Goal: Information Seeking & Learning: Find specific fact

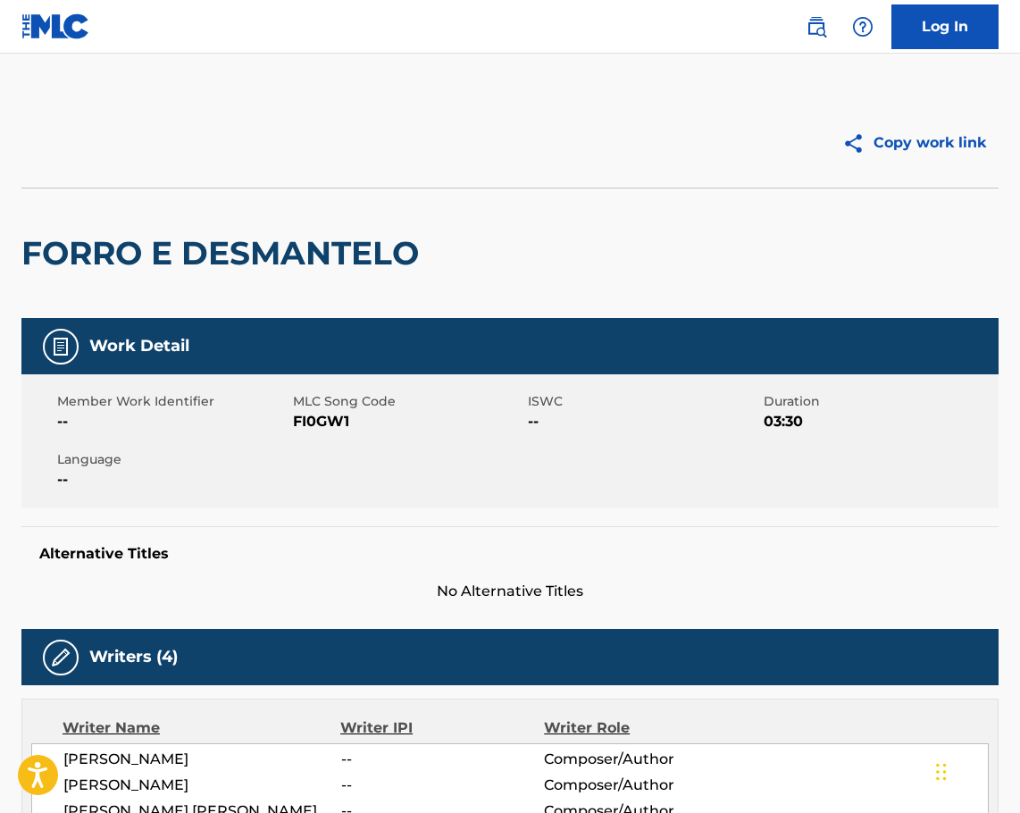
click at [810, 23] on img at bounding box center [816, 26] width 21 height 21
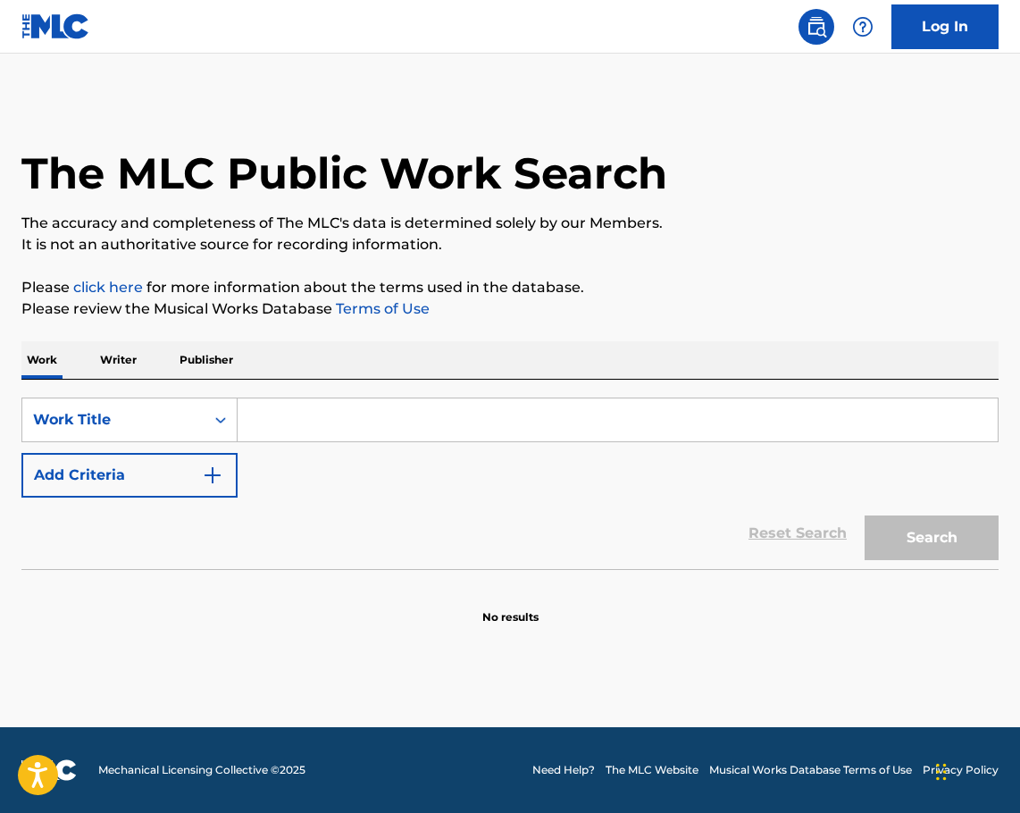
click at [329, 433] on input "Search Form" at bounding box center [618, 420] width 760 height 43
paste input "Reso"
type input "Reso"
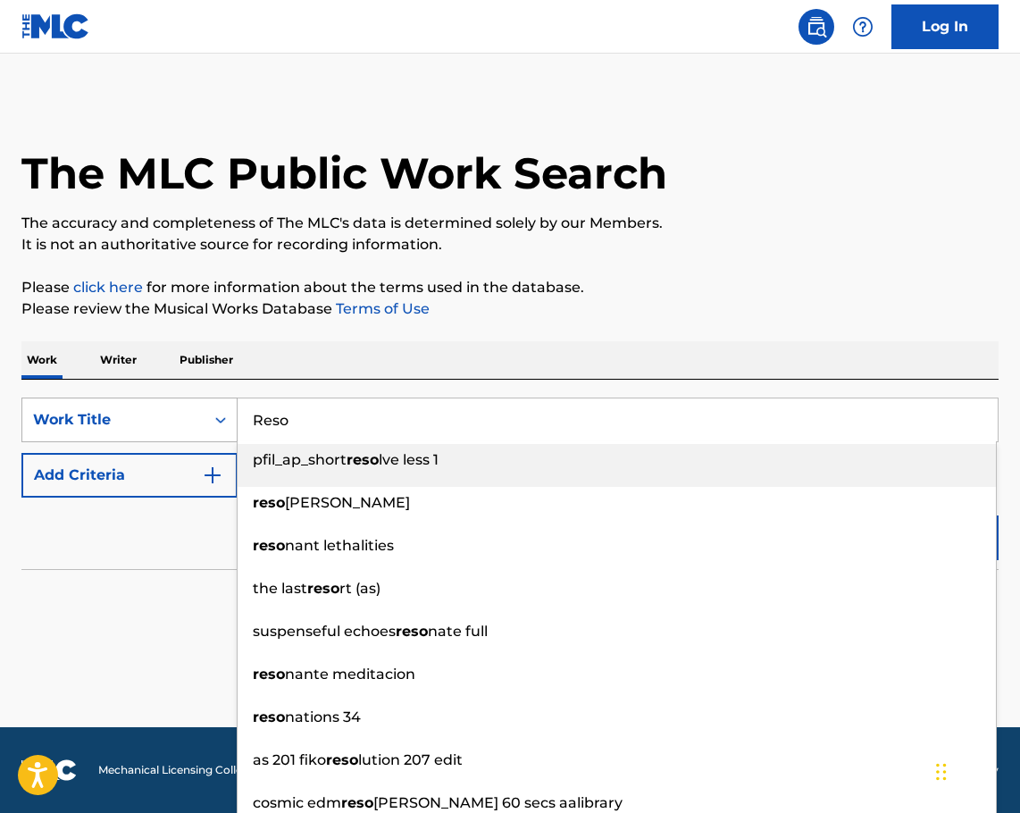
drag, startPoint x: 278, startPoint y: 420, endPoint x: 215, endPoint y: 438, distance: 65.1
click at [221, 433] on div "SearchWithCriteriaf2b72f2a-0608-4cbe-9636-32d17483e956 Work Title Reso pfil_ap_…" at bounding box center [510, 420] width 978 height 45
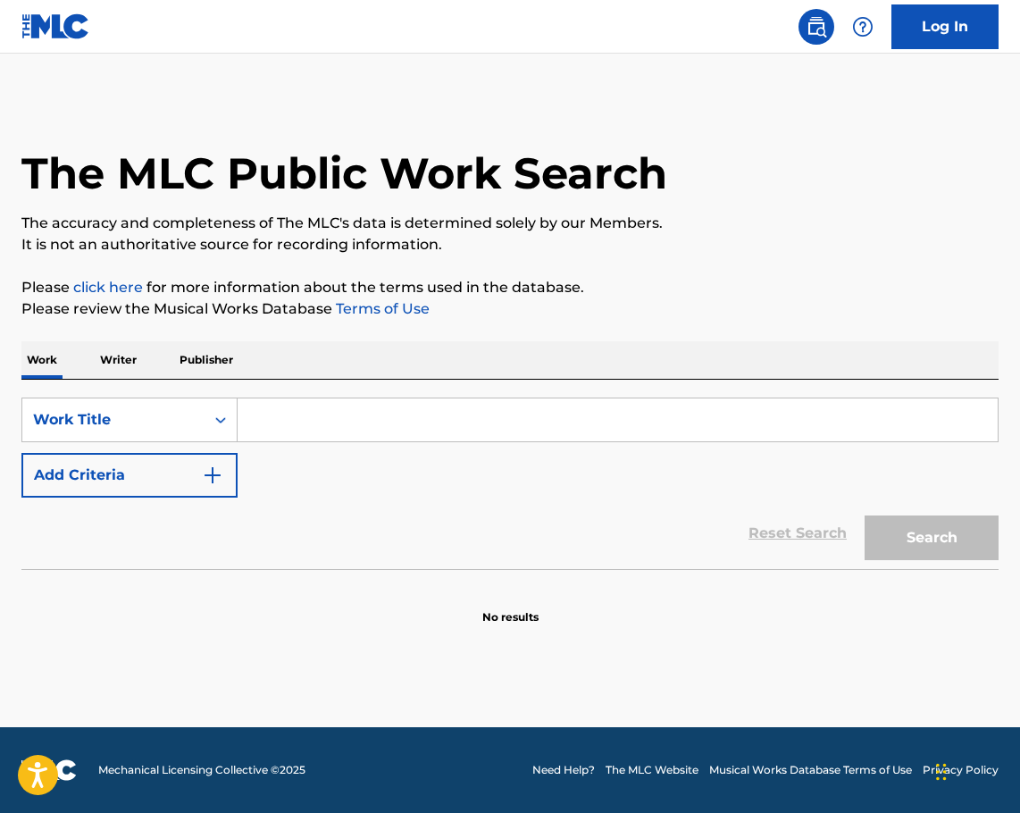
paste input "Spectres"
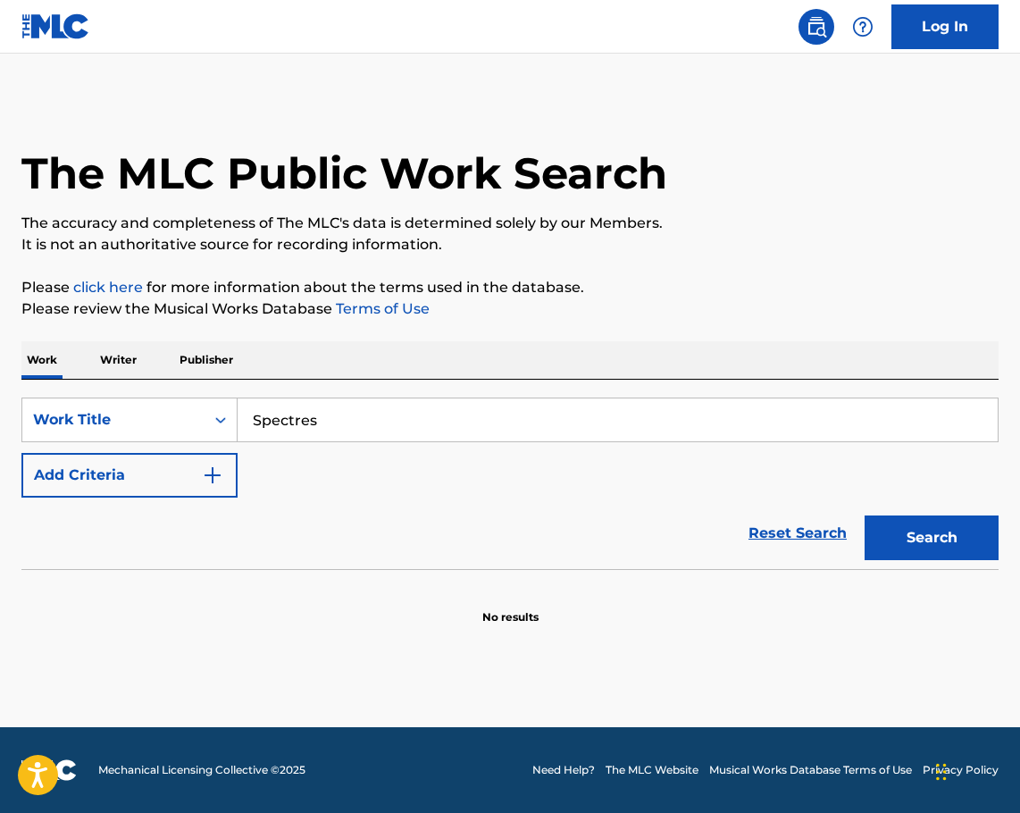
type input "Spectres"
click at [191, 492] on button "Add Criteria" at bounding box center [129, 475] width 216 height 45
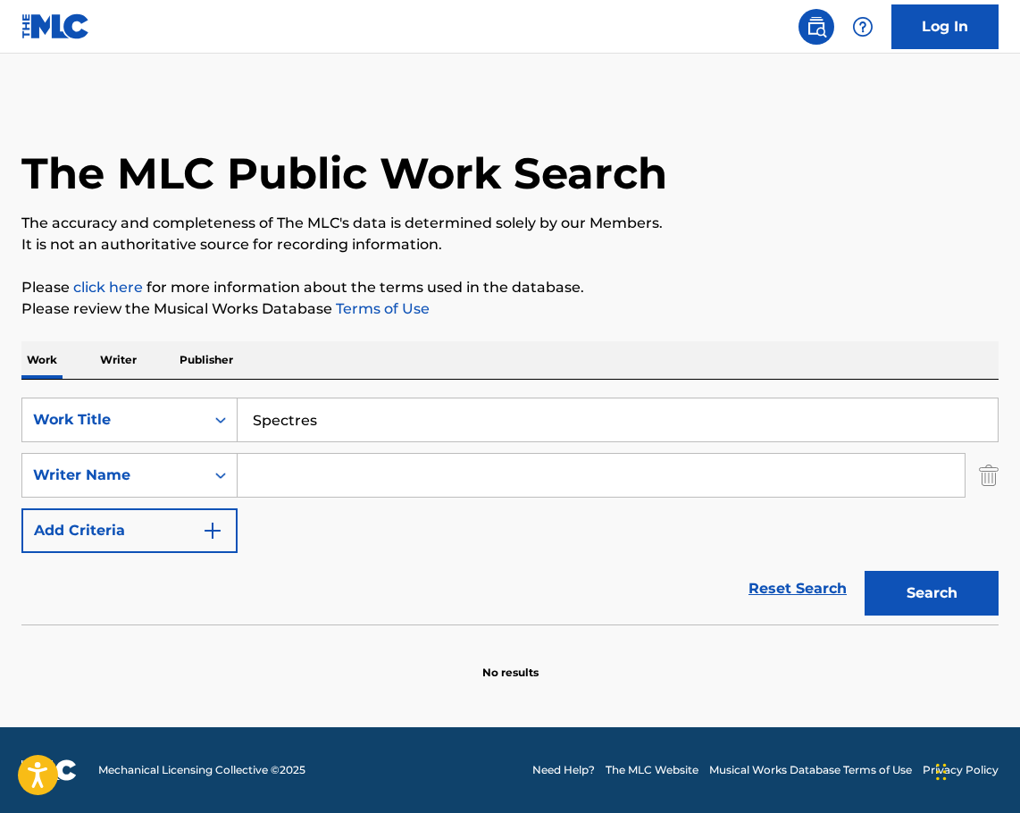
click at [293, 479] on input "Search Form" at bounding box center [601, 475] width 727 height 43
paste input "[PERSON_NAME]"
type input "[PERSON_NAME]"
click at [871, 587] on button "Search" at bounding box center [932, 593] width 134 height 45
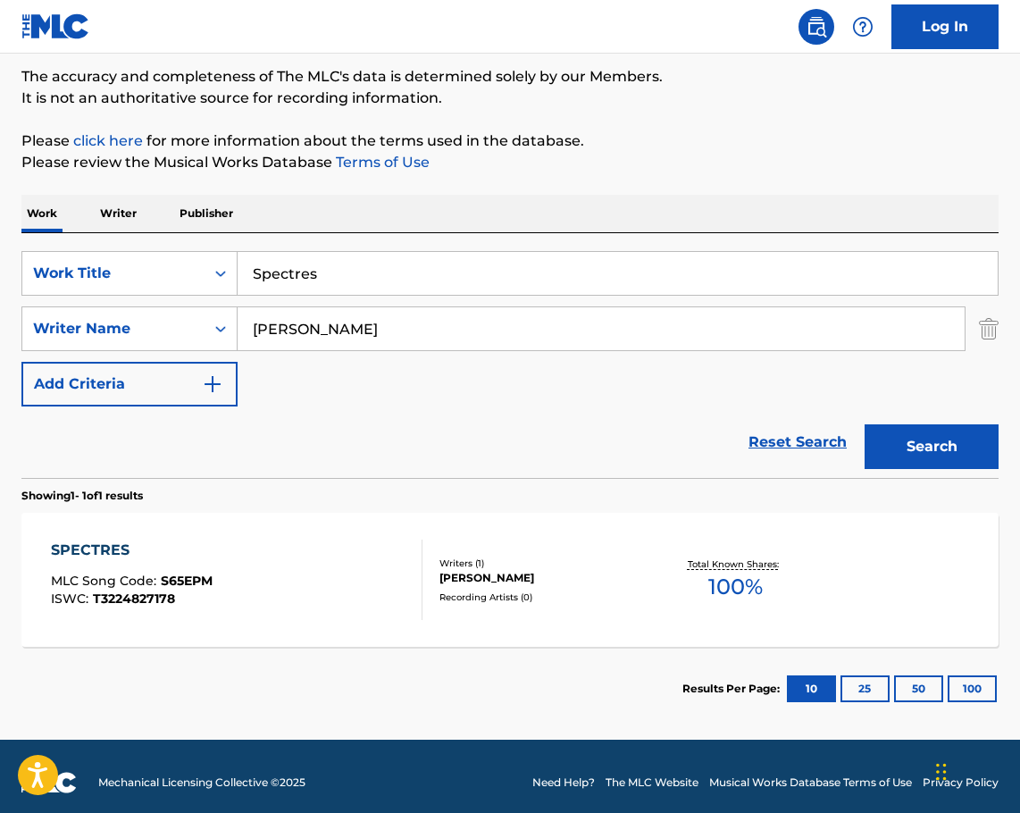
scroll to position [159, 0]
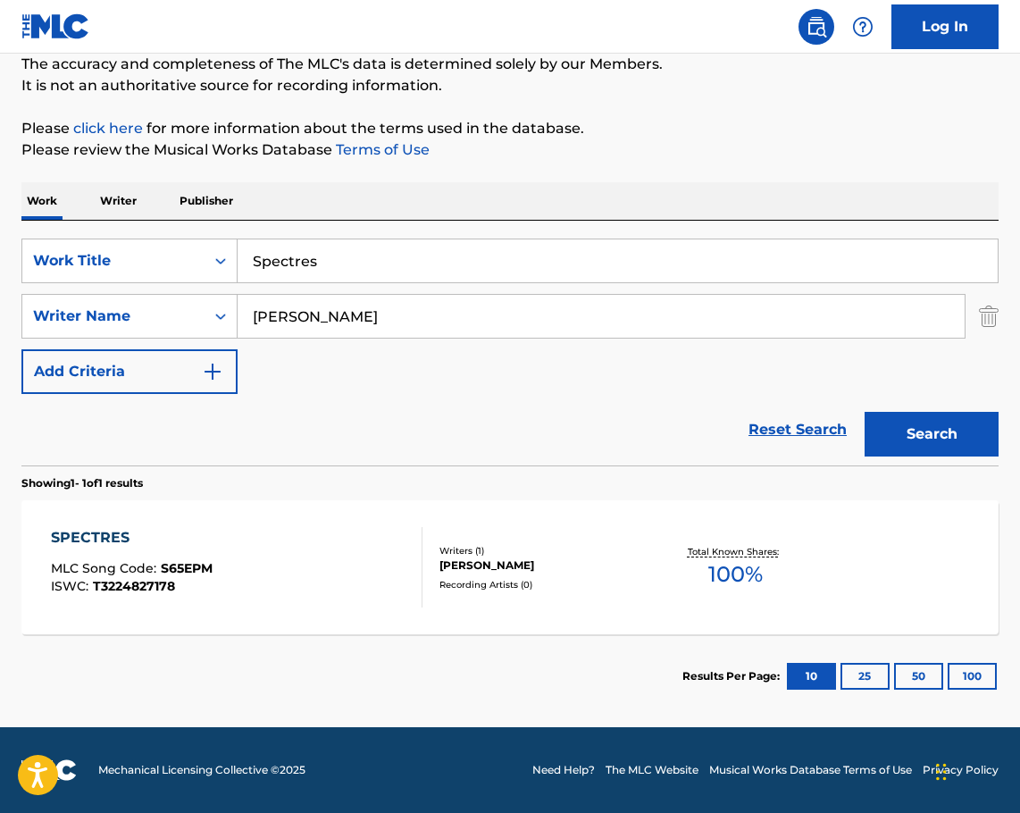
click at [533, 575] on div "Writers ( 1 ) [PERSON_NAME] Recording Artists ( 0 )" at bounding box center [539, 567] width 232 height 47
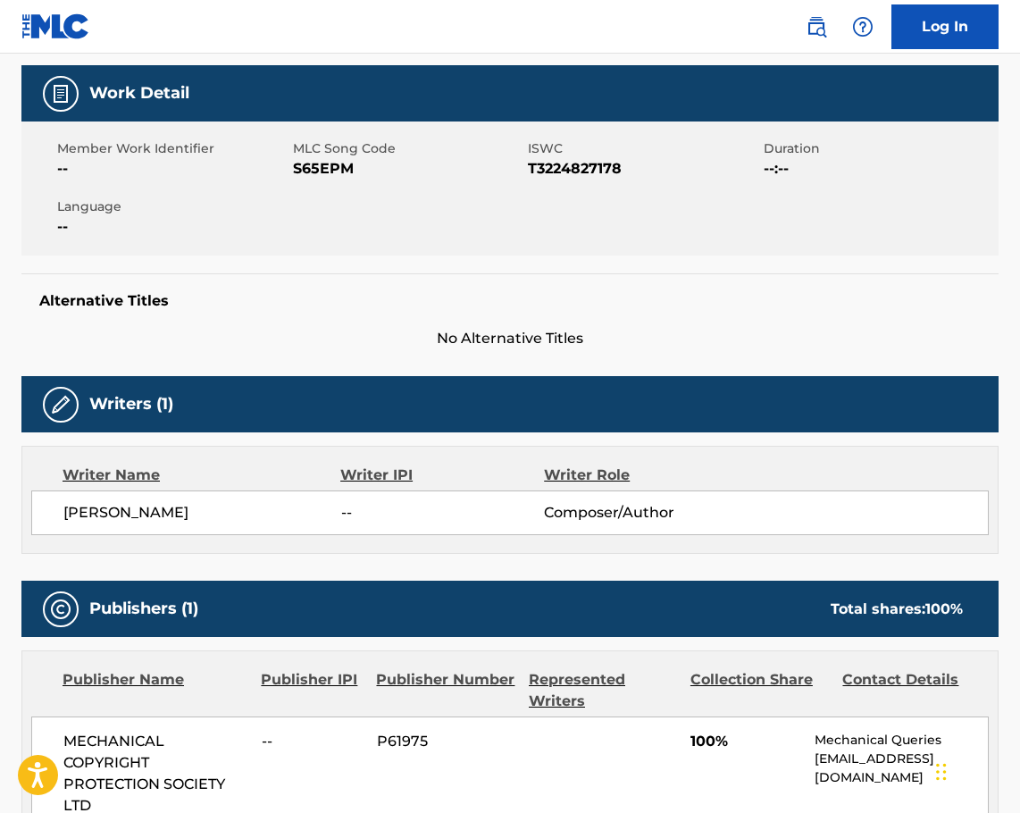
scroll to position [185, 0]
